Goal: Transaction & Acquisition: Purchase product/service

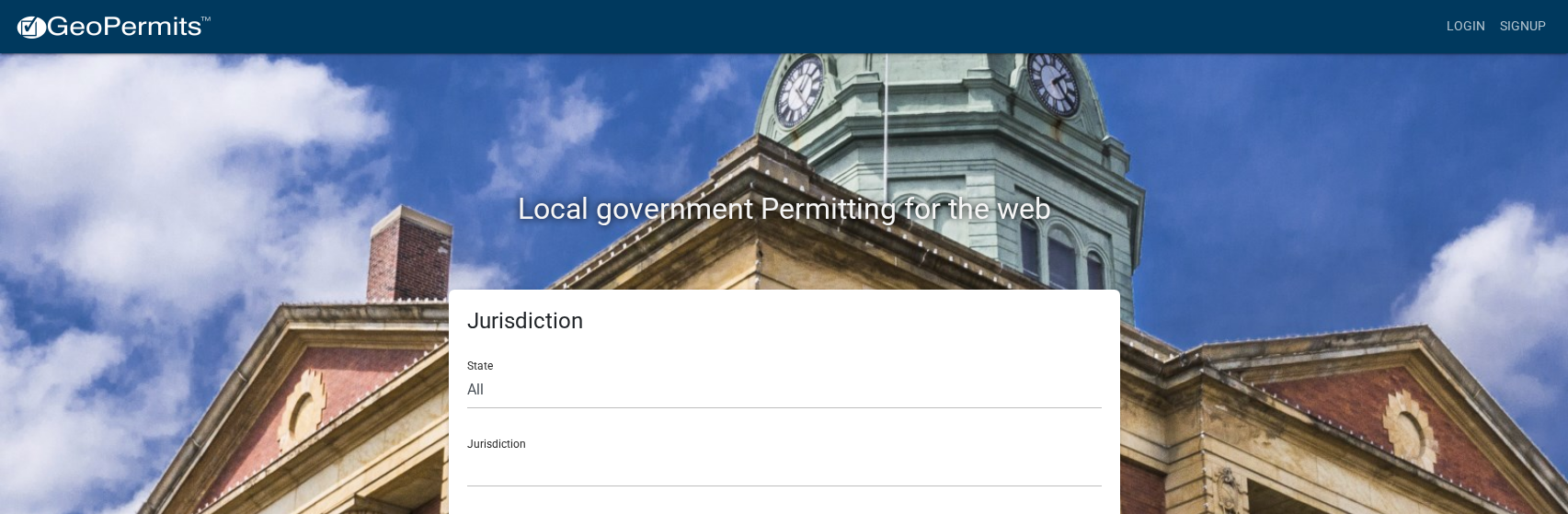
scroll to position [8, 0]
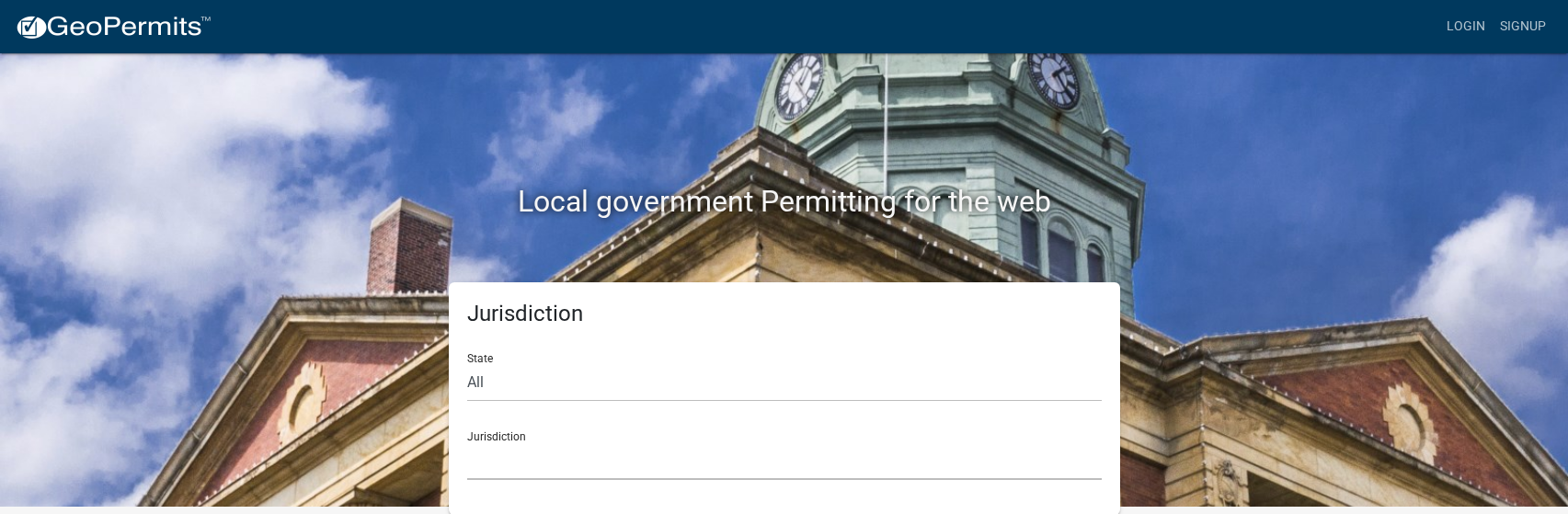
click at [525, 462] on select "[GEOGRAPHIC_DATA], [US_STATE] [GEOGRAPHIC_DATA], [US_STATE][PERSON_NAME][GEOGRA…" at bounding box center [784, 461] width 634 height 37
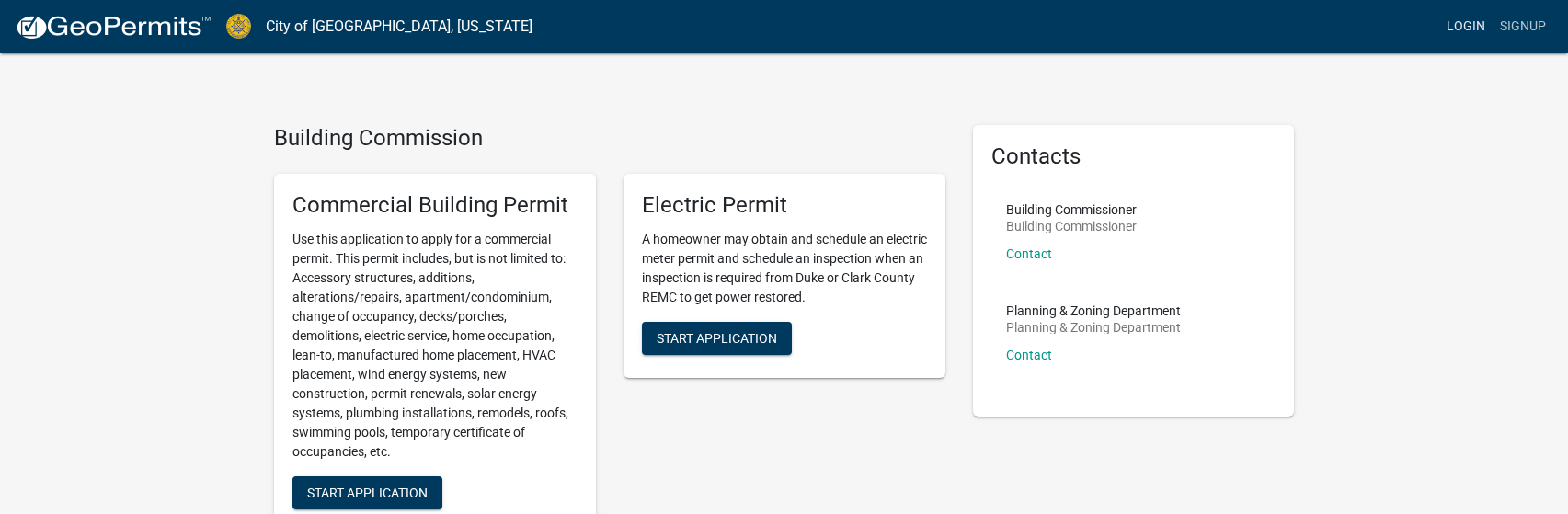
click at [1461, 33] on link "Login" at bounding box center [1466, 27] width 54 height 35
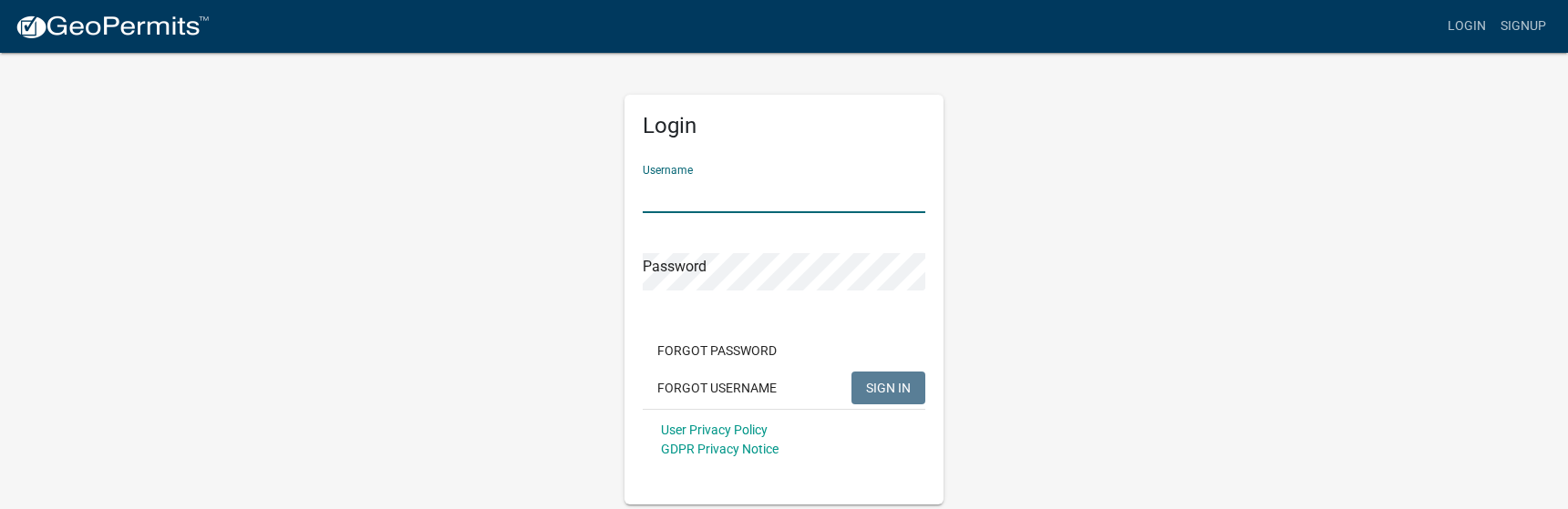
click at [695, 200] on input "Username" at bounding box center [784, 194] width 282 height 37
type input "[PERSON_NAME][EMAIL_ADDRESS][DOMAIN_NAME]"
click at [878, 382] on span "SIGN IN" at bounding box center [888, 386] width 45 height 14
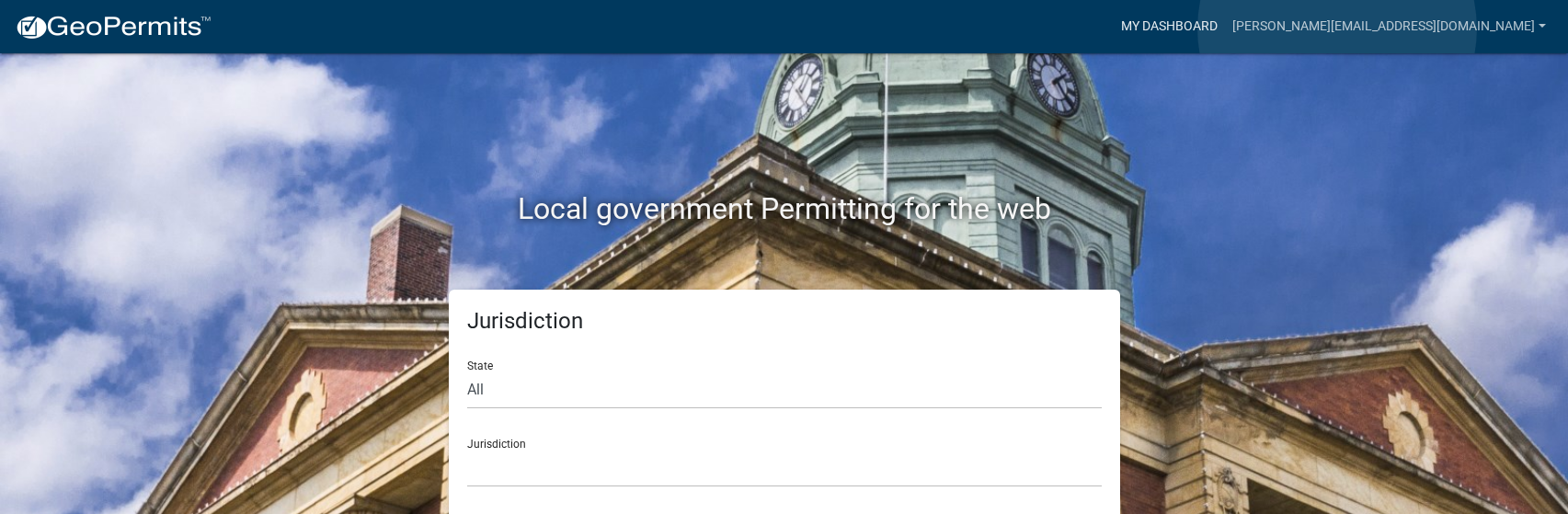
click at [1225, 29] on link "My Dashboard" at bounding box center [1169, 27] width 111 height 35
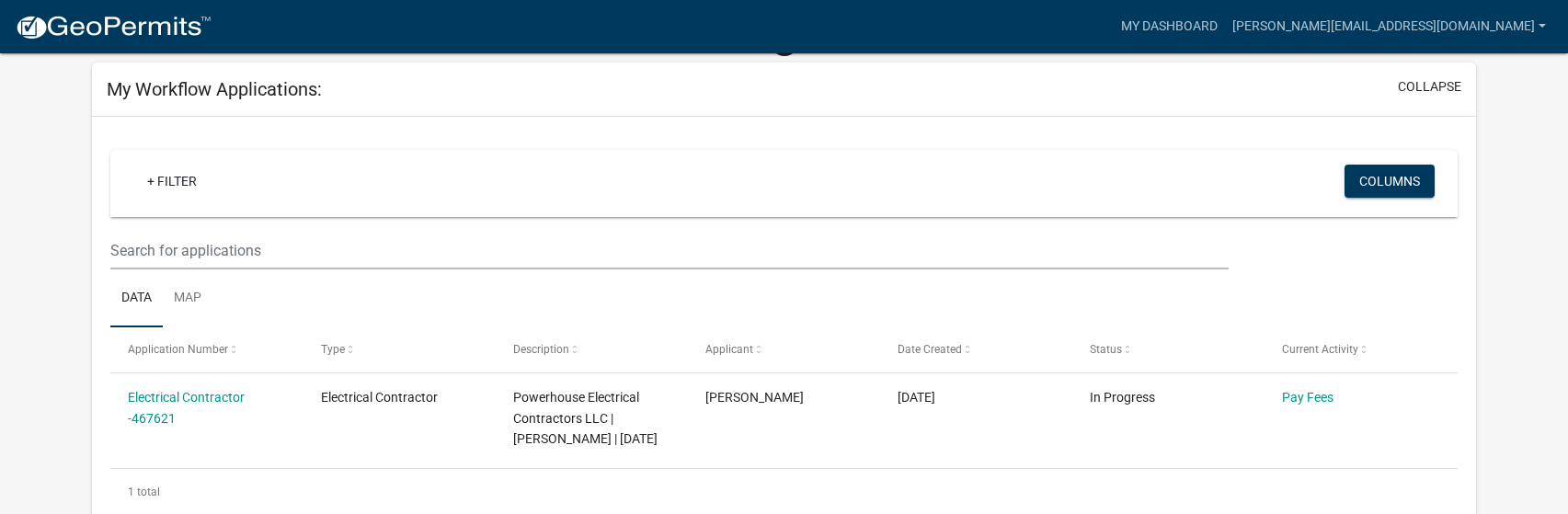
scroll to position [184, 0]
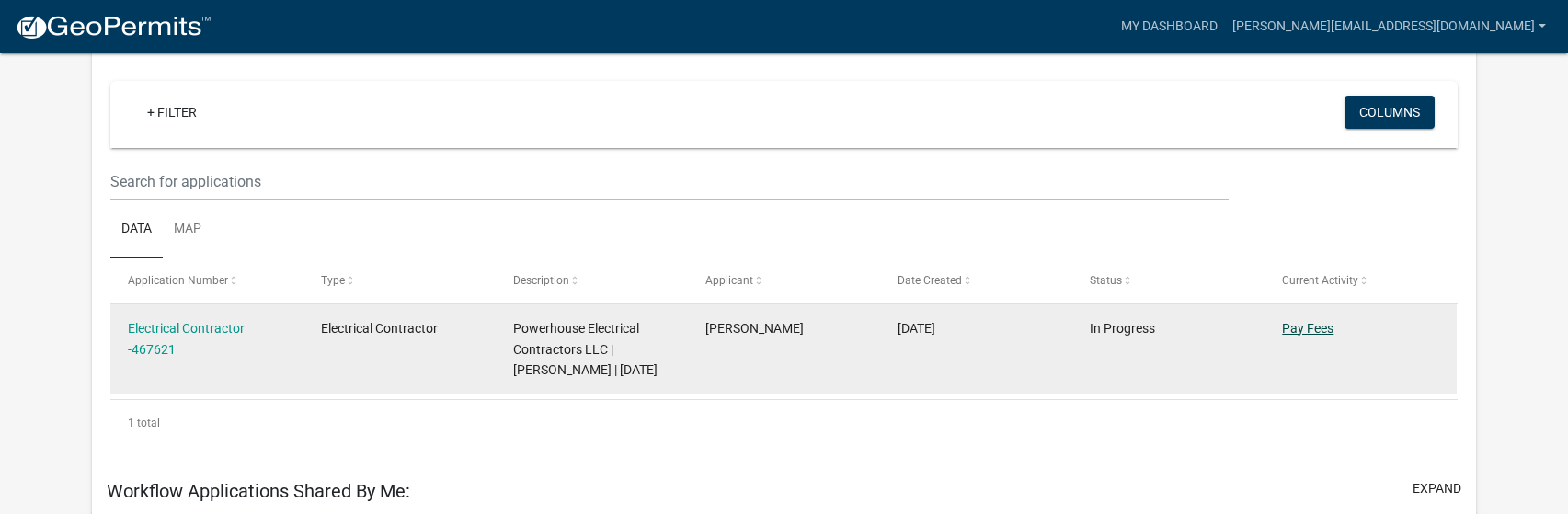
click at [1310, 324] on link "Pay Fees" at bounding box center [1308, 328] width 52 height 14
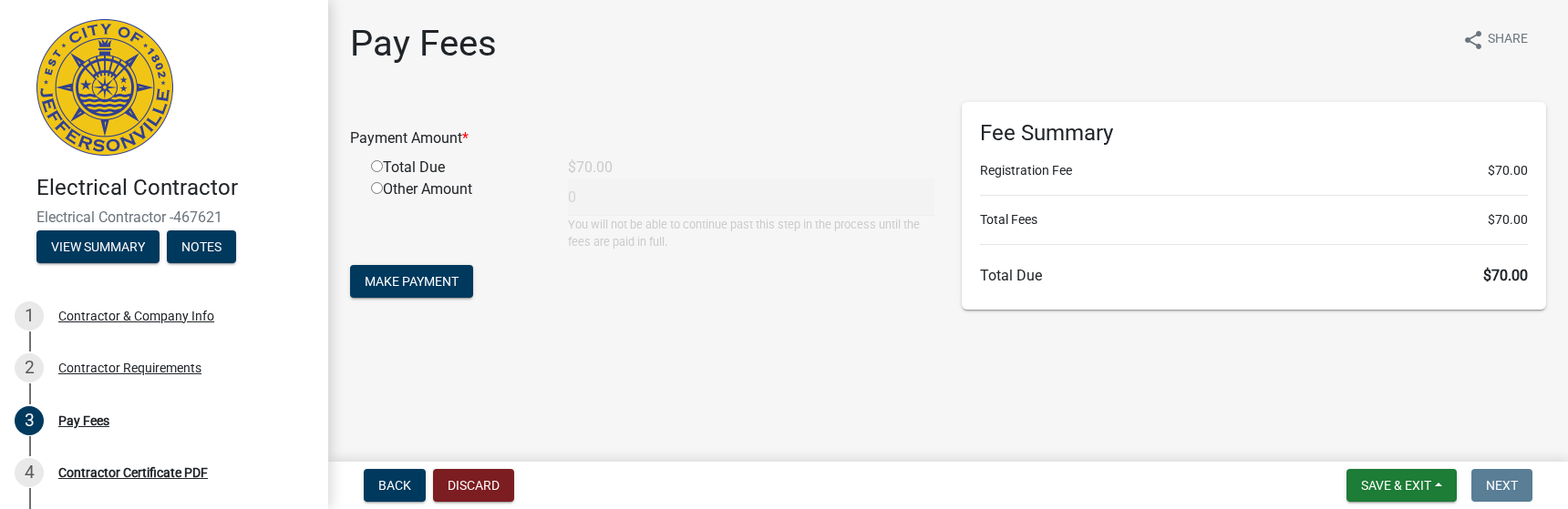
click at [378, 169] on input "radio" at bounding box center [377, 166] width 11 height 11
radio input "true"
type input "70"
click at [412, 281] on span "Make Payment" at bounding box center [411, 281] width 94 height 14
